Goal: Task Accomplishment & Management: Manage account settings

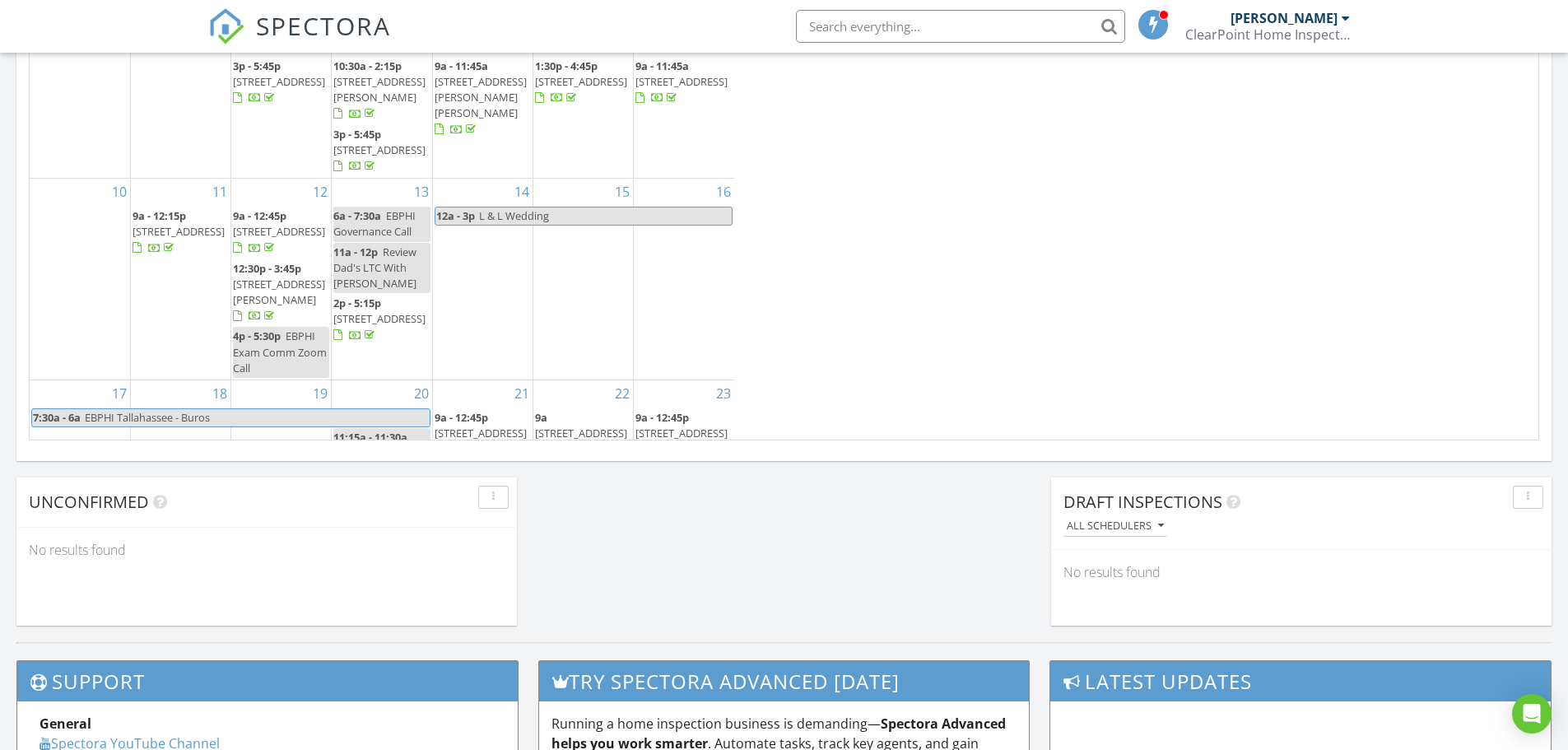
scroll to position [8, 8]
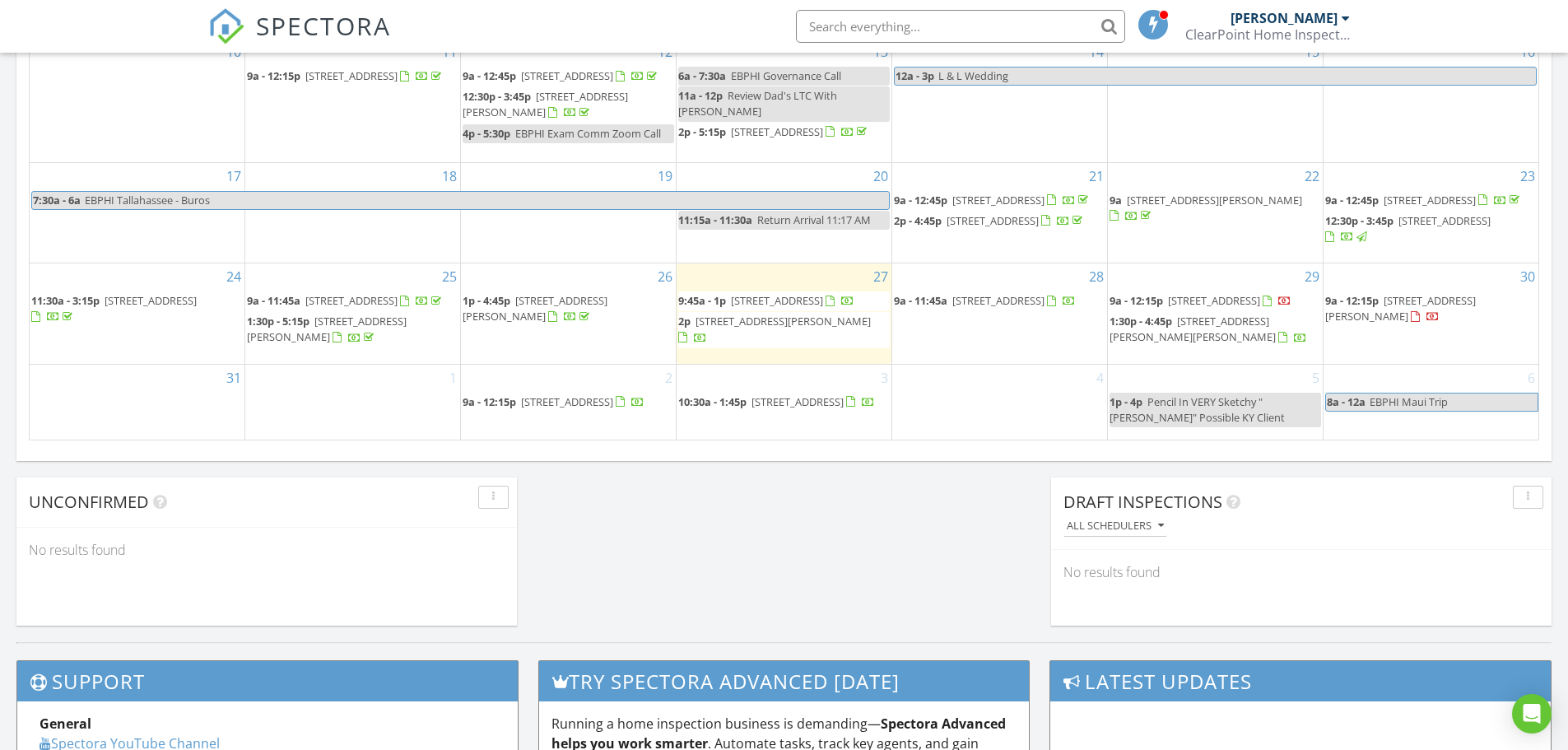
click at [1181, 308] on span "278 NE Mulberry Ln, Bremerton 98311" at bounding box center [1213, 301] width 92 height 15
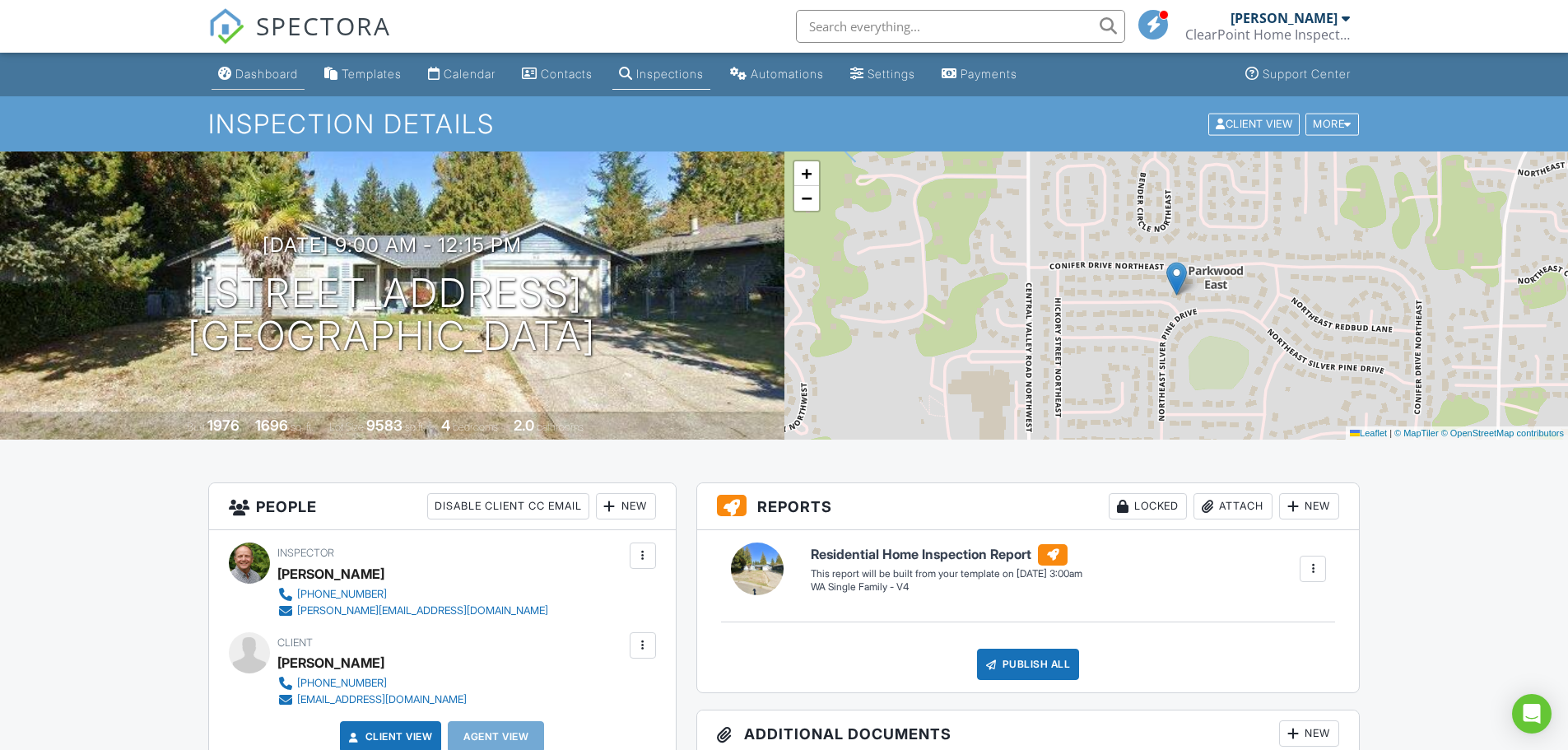
click at [271, 75] on div "Dashboard" at bounding box center [267, 74] width 63 height 14
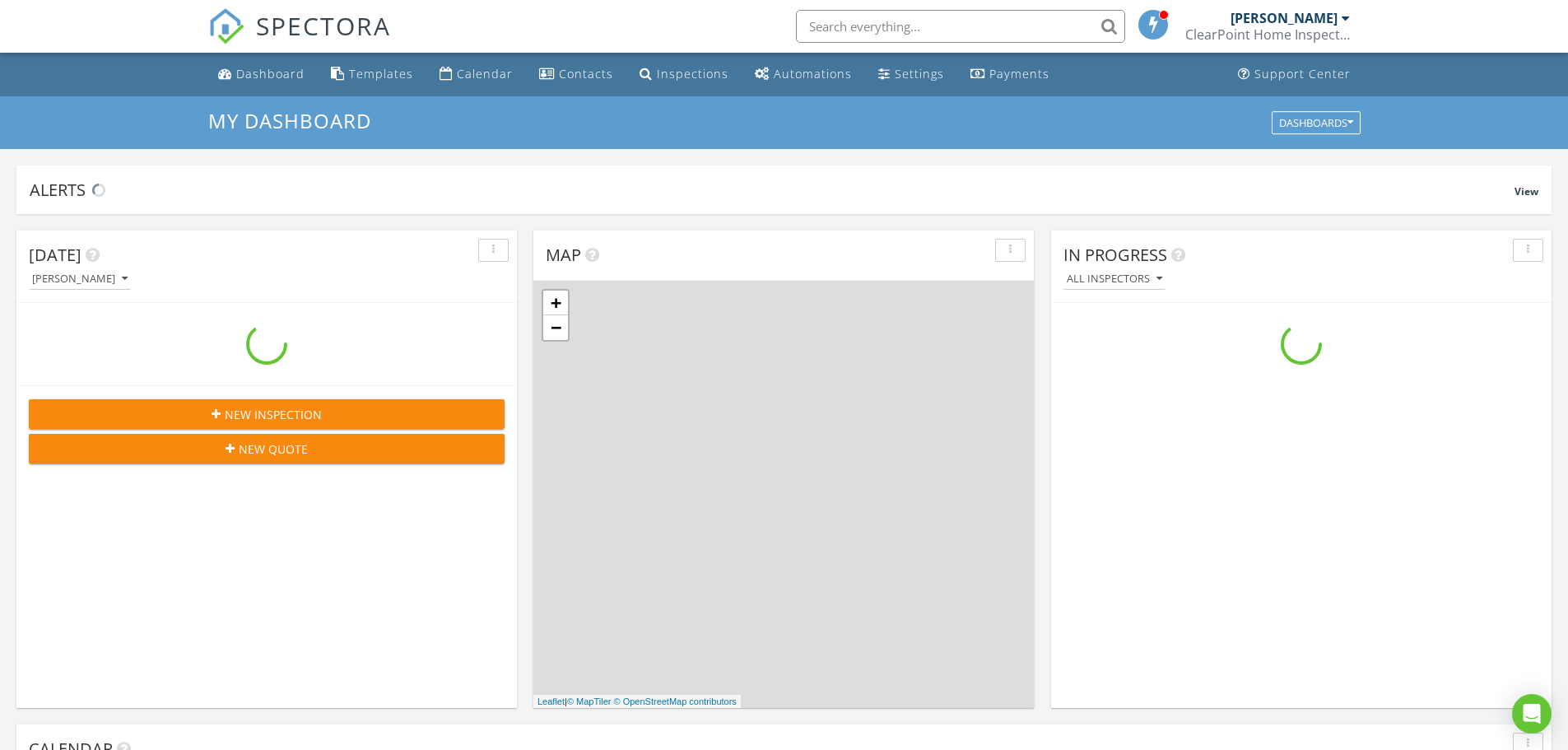
scroll to position [1524, 1593]
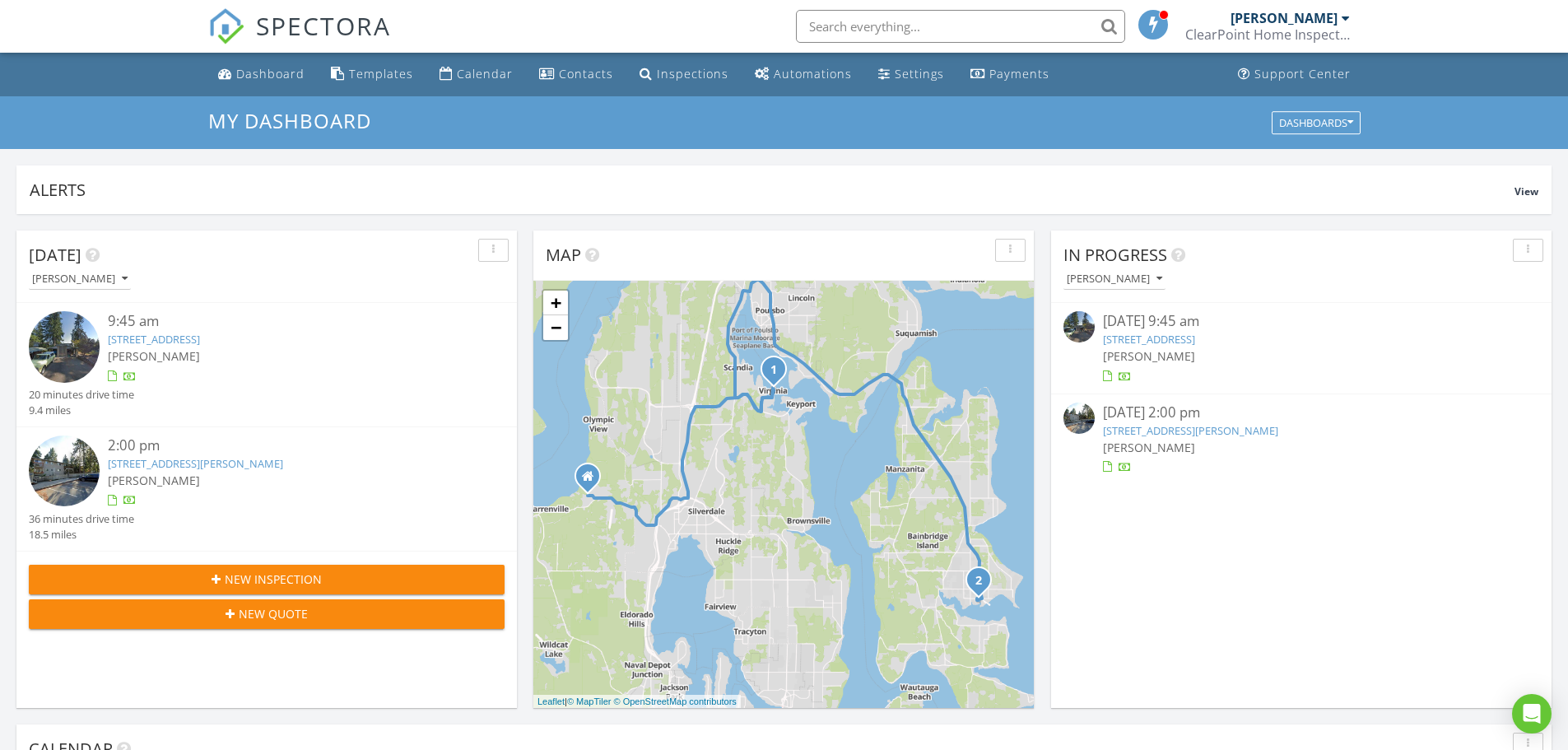
click at [130, 339] on link "15860 Liberty Loop Rd NE, Poulsbo, WA 98370" at bounding box center [153, 339] width 92 height 15
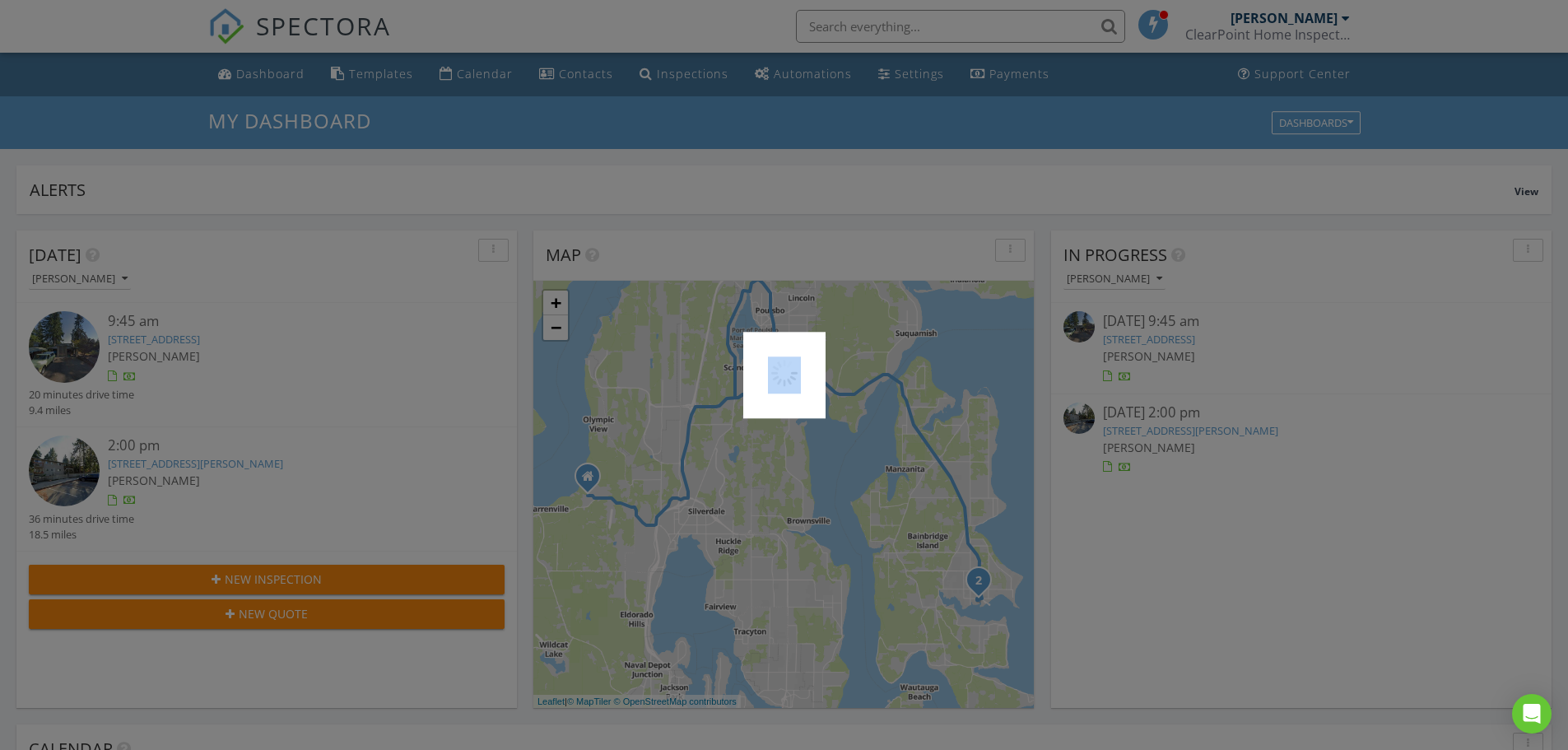
click at [130, 339] on div at bounding box center [784, 375] width 1568 height 750
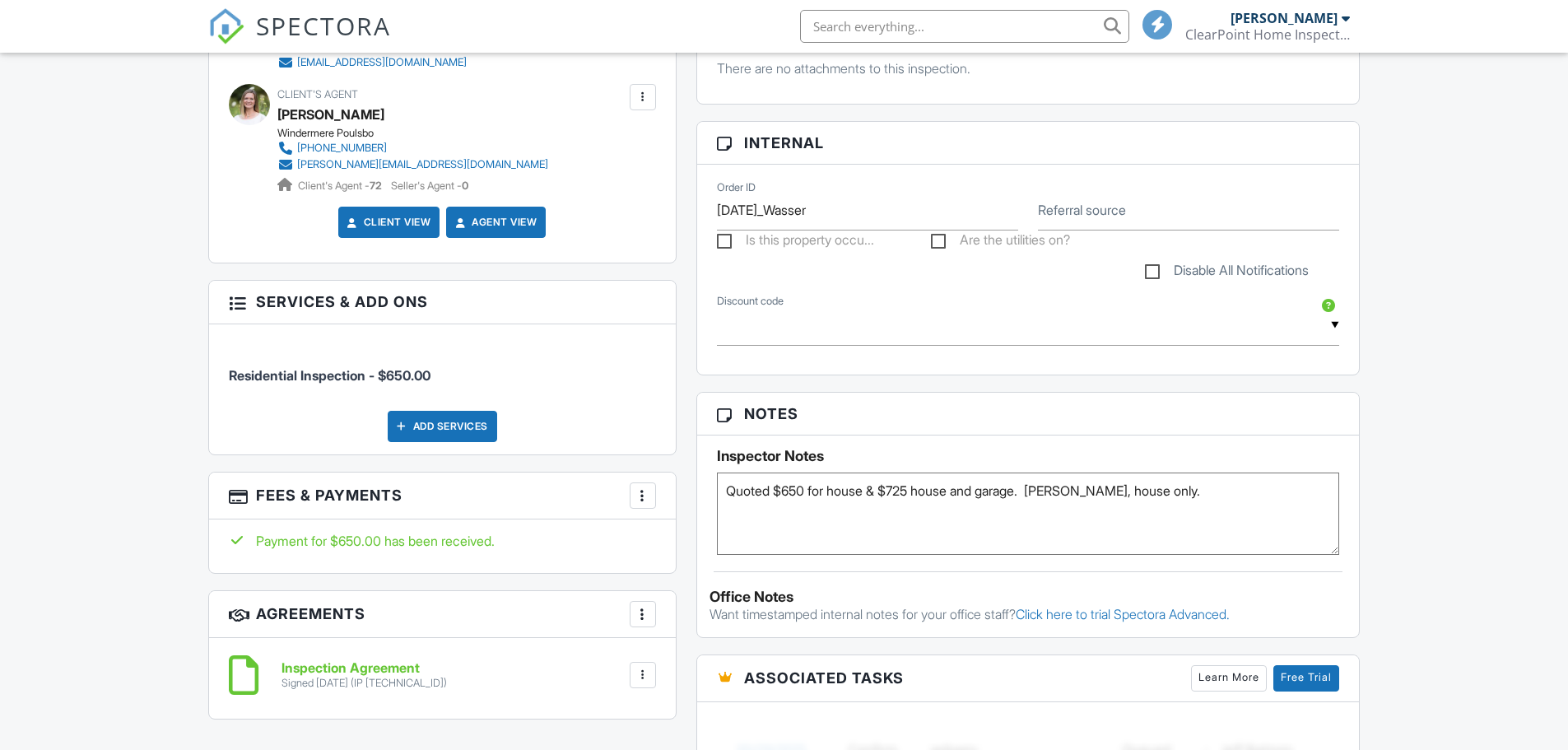
scroll to position [741, 0]
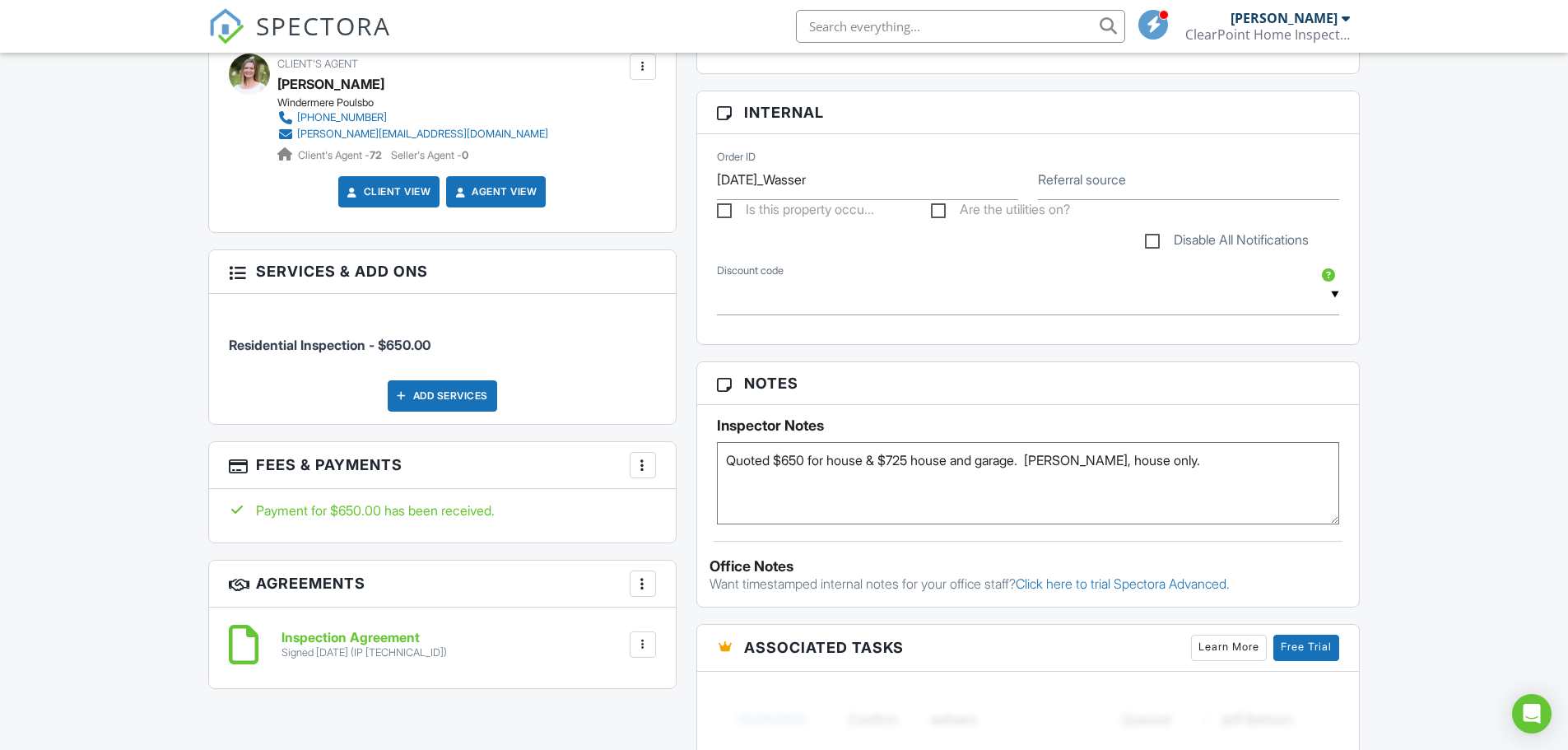
click at [385, 639] on h6 "Inspection Agreement" at bounding box center [365, 638] width 166 height 15
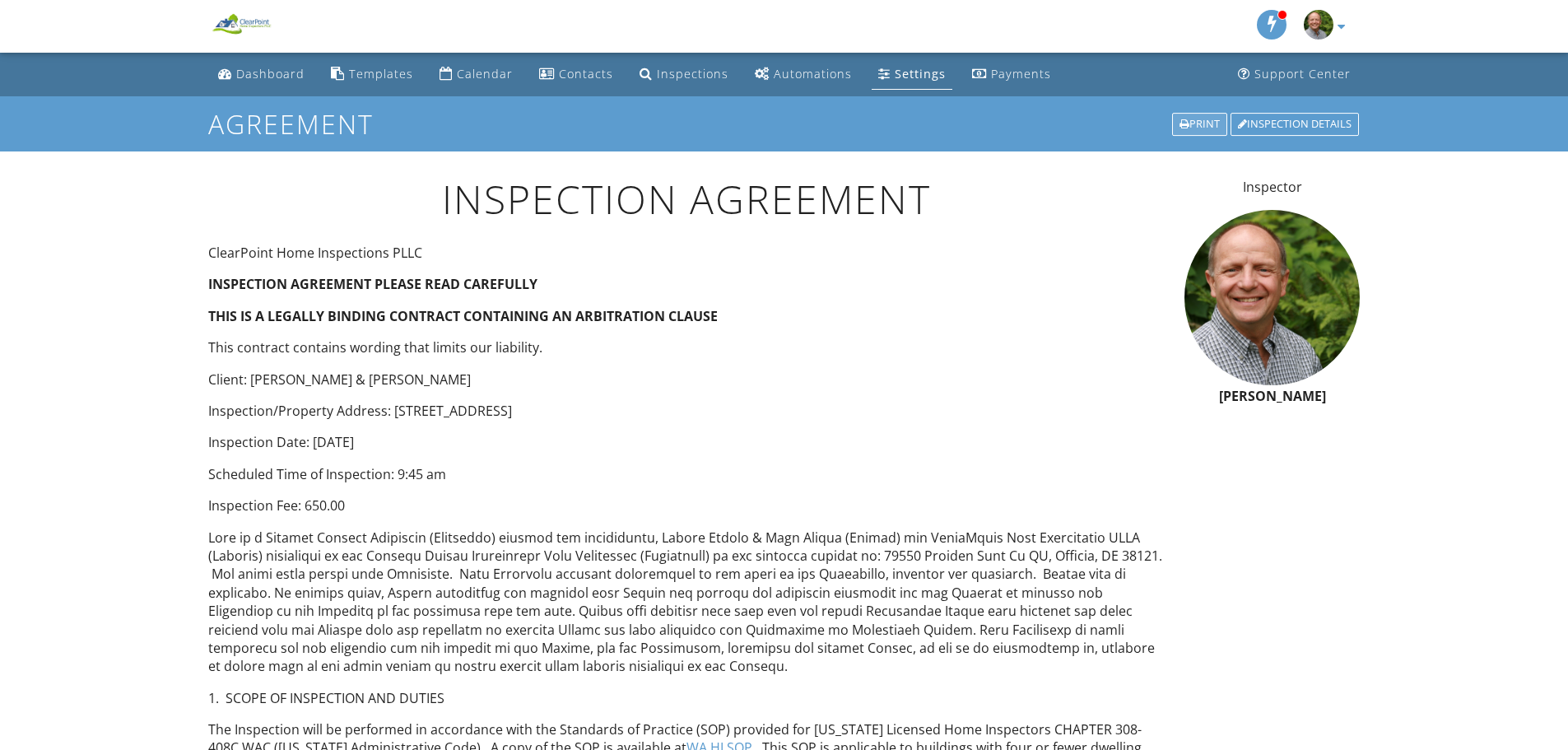
click at [1207, 121] on div "Print" at bounding box center [1199, 124] width 55 height 23
click at [257, 74] on div "Dashboard" at bounding box center [270, 74] width 69 height 15
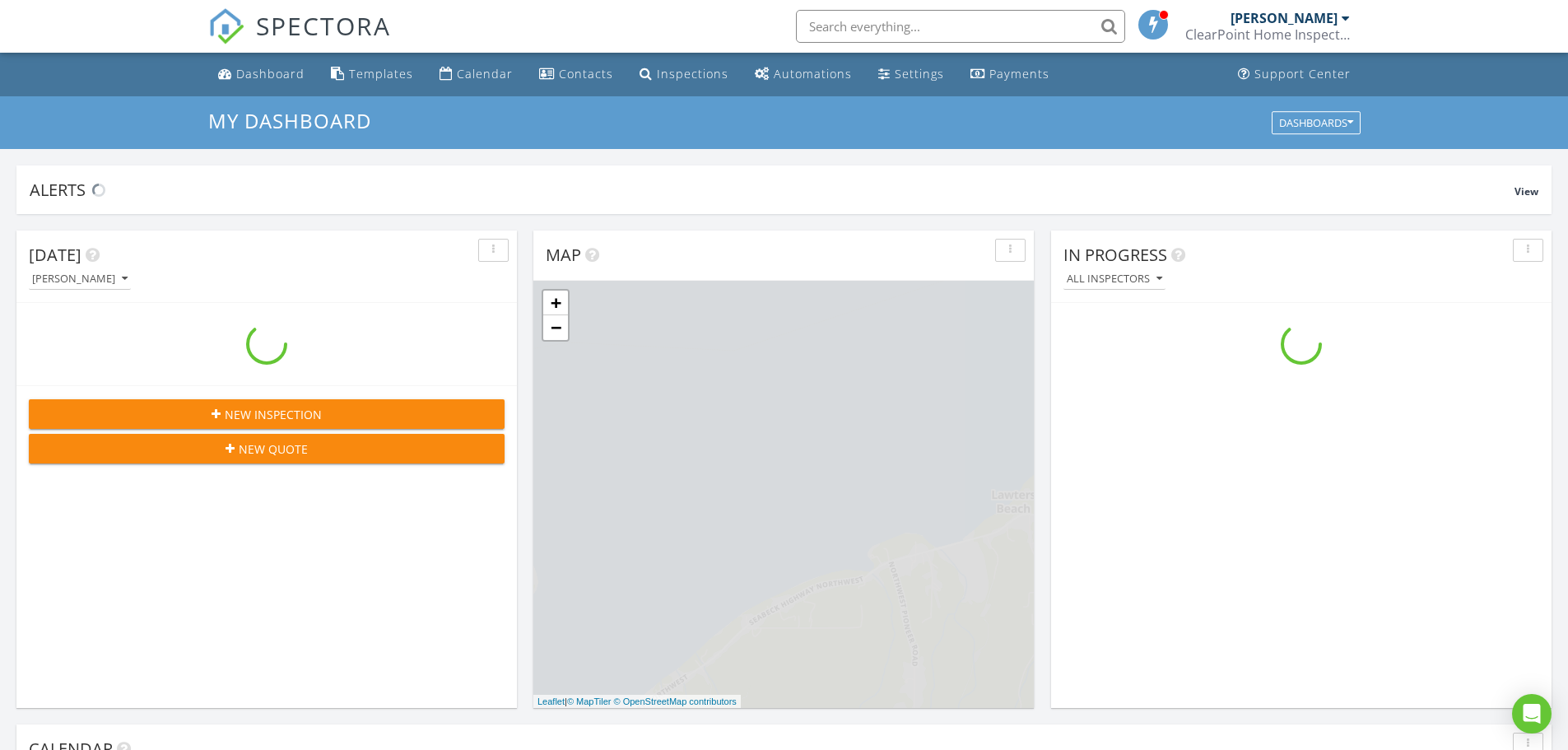
scroll to position [1524, 1593]
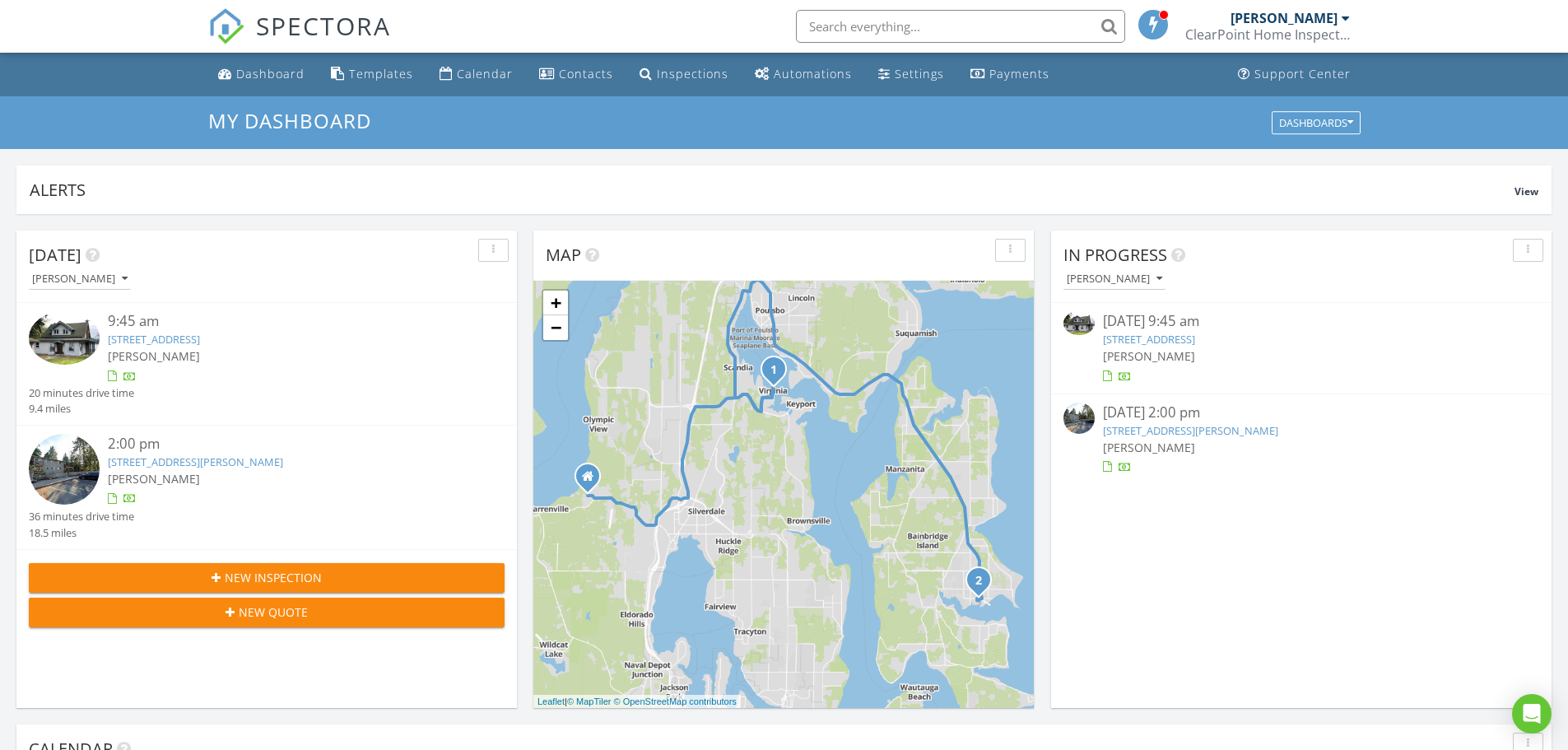
click at [1148, 432] on link "[STREET_ADDRESS][PERSON_NAME]" at bounding box center [1190, 431] width 175 height 15
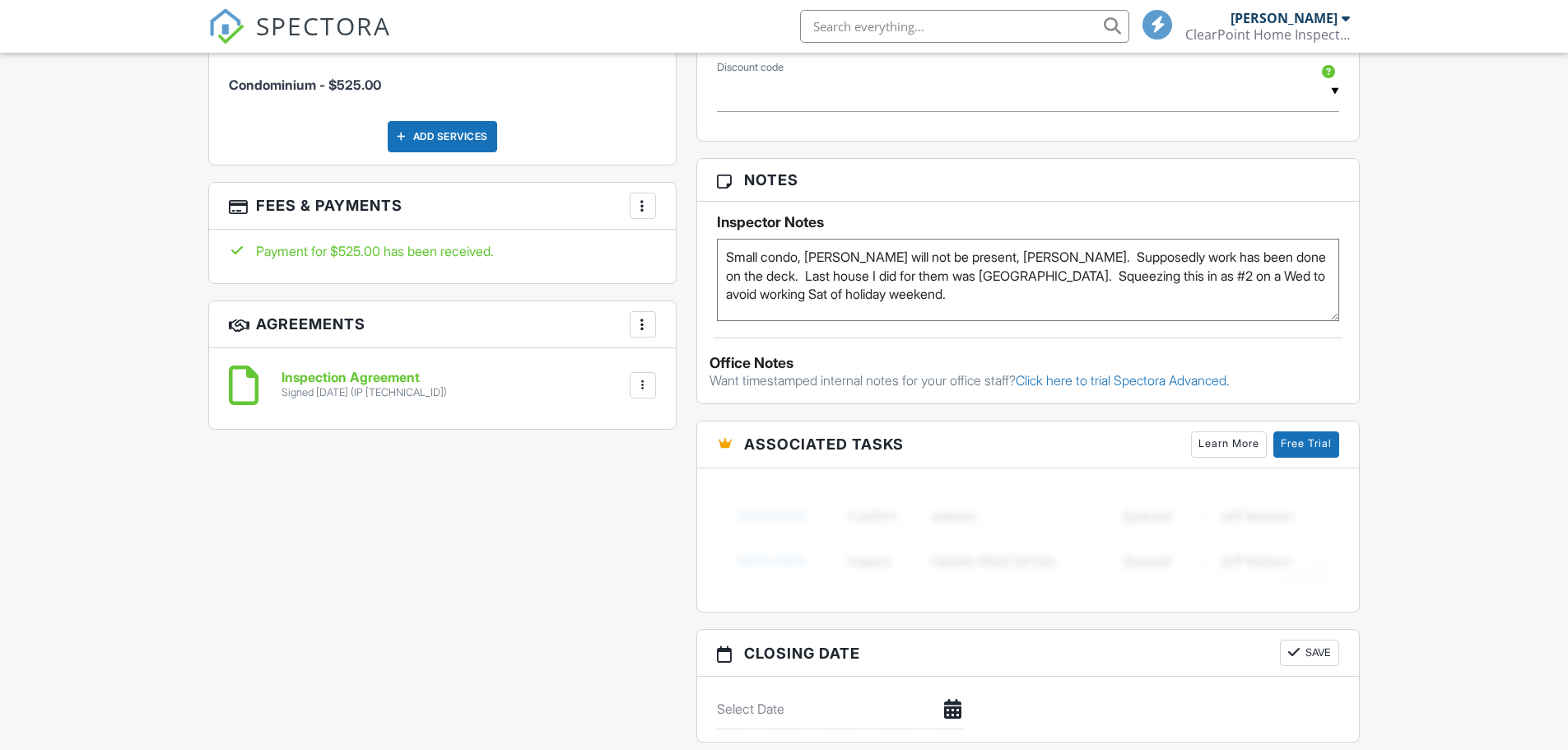
scroll to position [1070, 0]
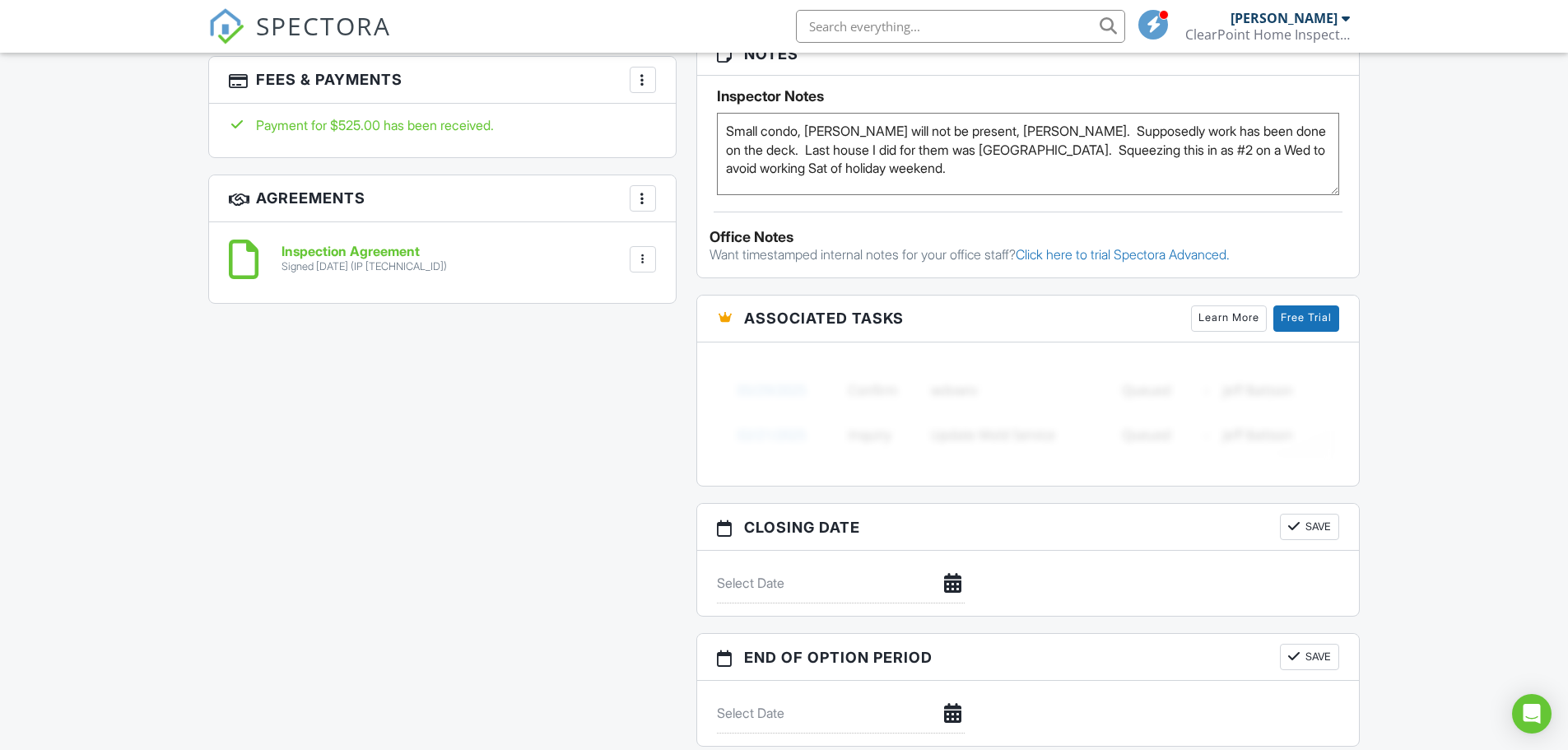
click at [365, 251] on h6 "Inspection Agreement" at bounding box center [365, 252] width 166 height 15
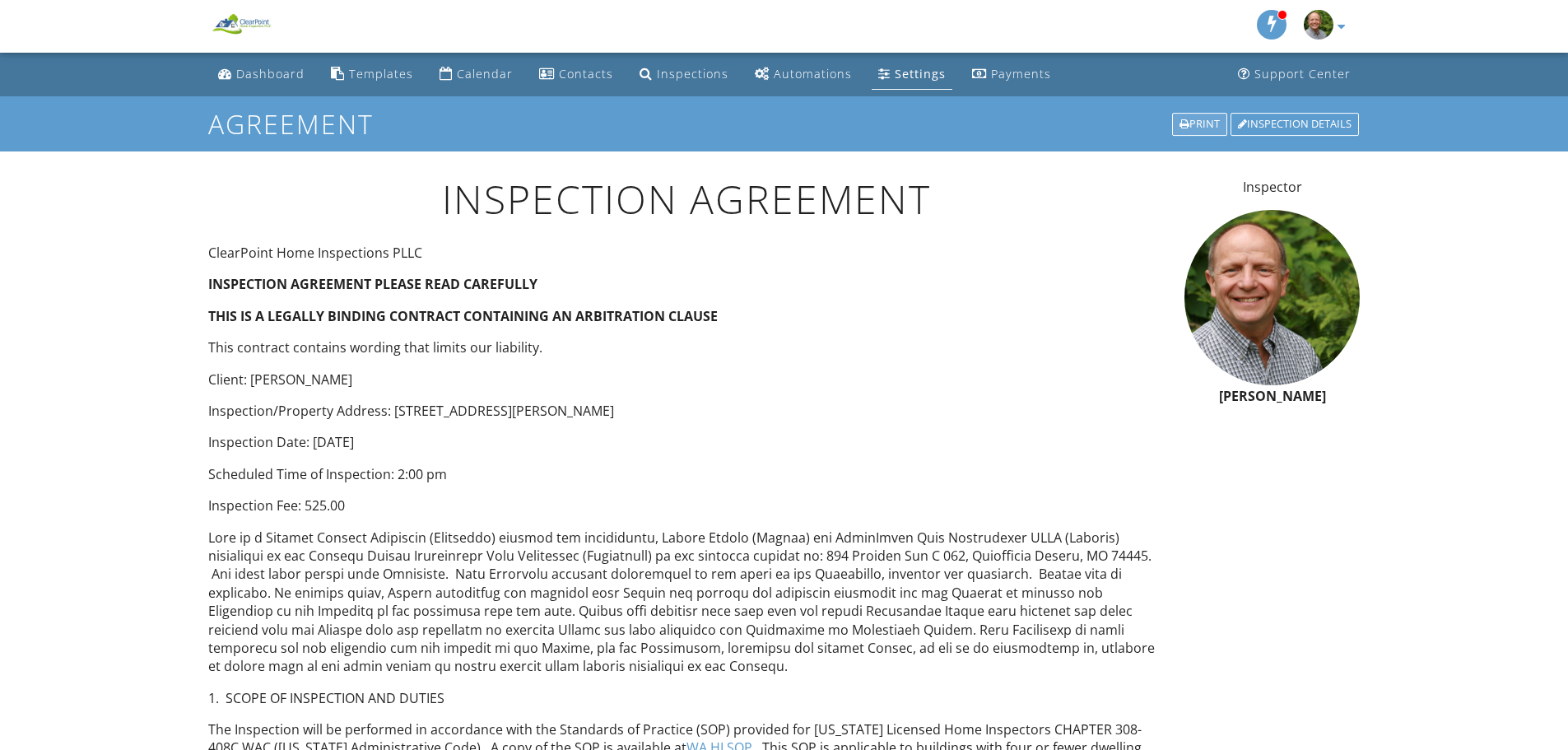
click at [1191, 123] on div "Print" at bounding box center [1199, 124] width 55 height 23
click at [259, 75] on div "Dashboard" at bounding box center [270, 74] width 69 height 15
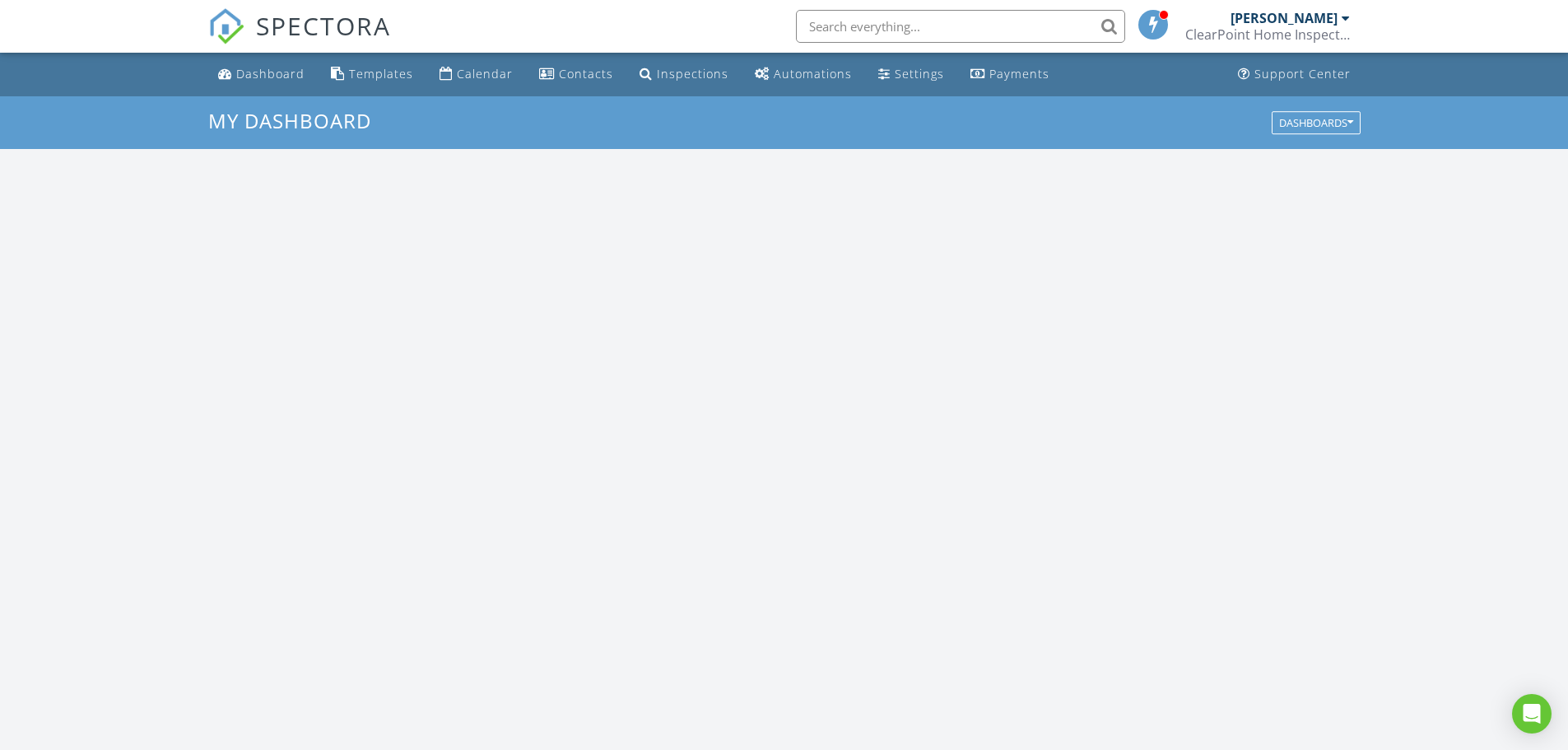
scroll to position [1524, 1593]
